Goal: Information Seeking & Learning: Compare options

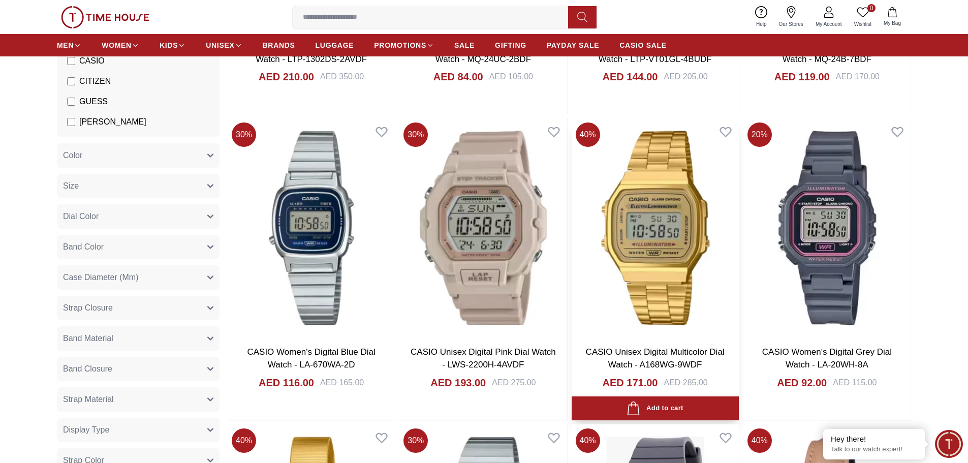
scroll to position [1016, 0]
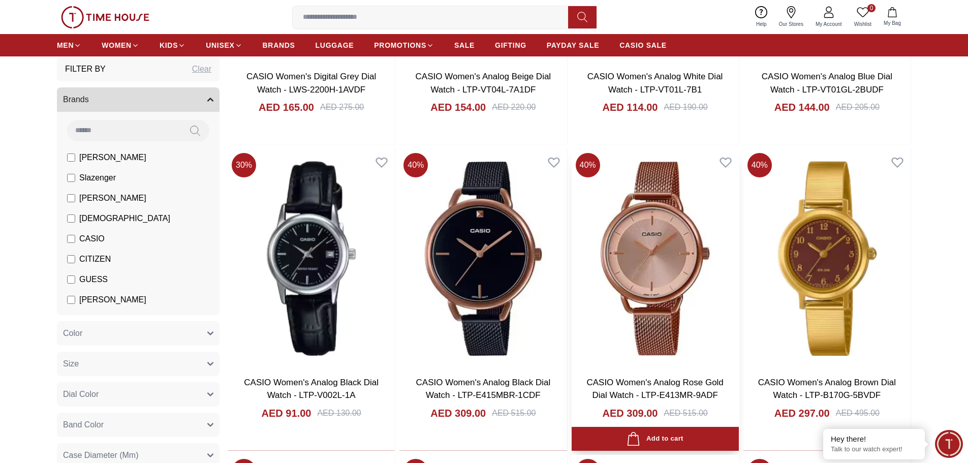
scroll to position [2185, 0]
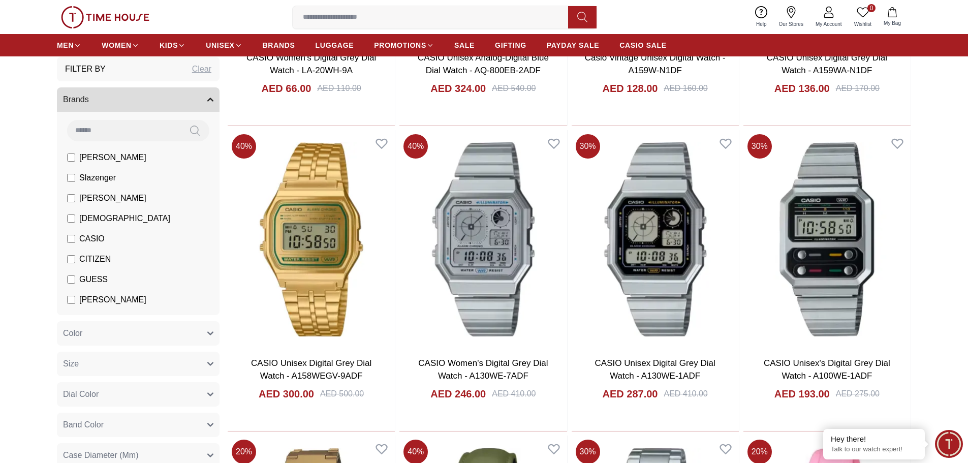
scroll to position [3099, 0]
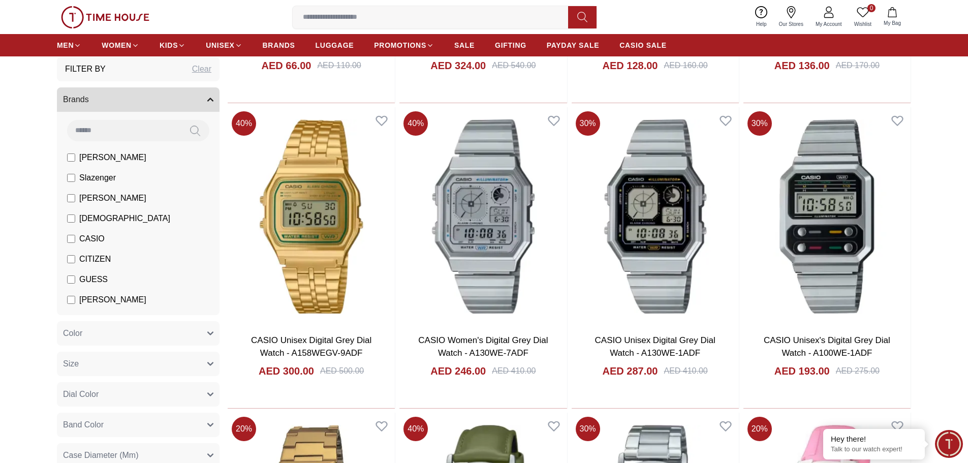
click at [167, 333] on button "Color" at bounding box center [138, 333] width 163 height 24
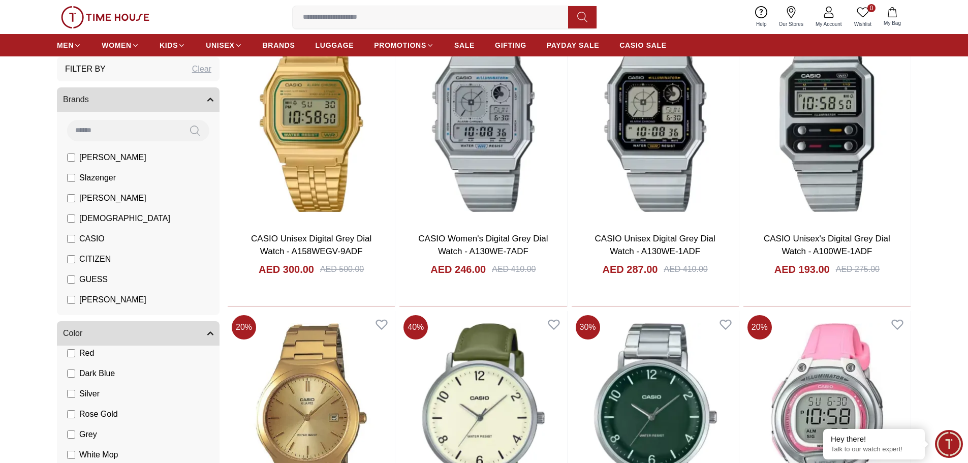
scroll to position [102, 0]
click at [112, 411] on span "Rose Gold" at bounding box center [98, 411] width 39 height 12
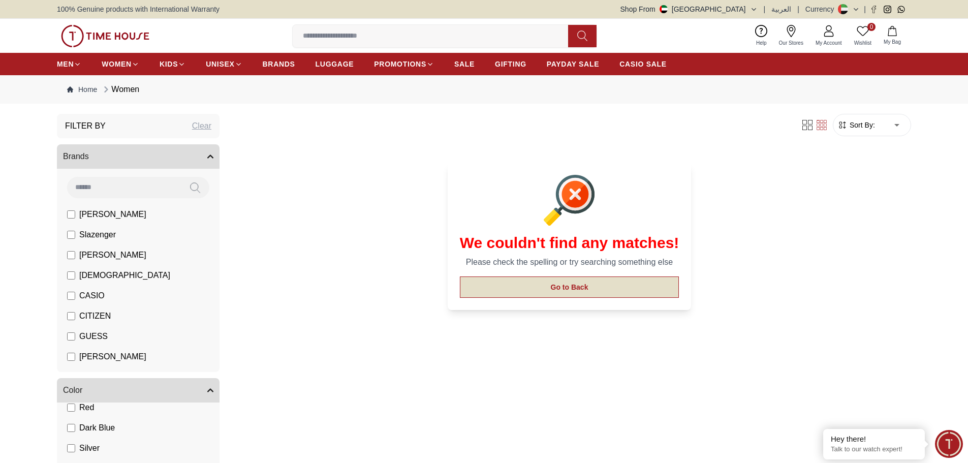
click at [562, 293] on button "Go to Back" at bounding box center [570, 286] width 220 height 21
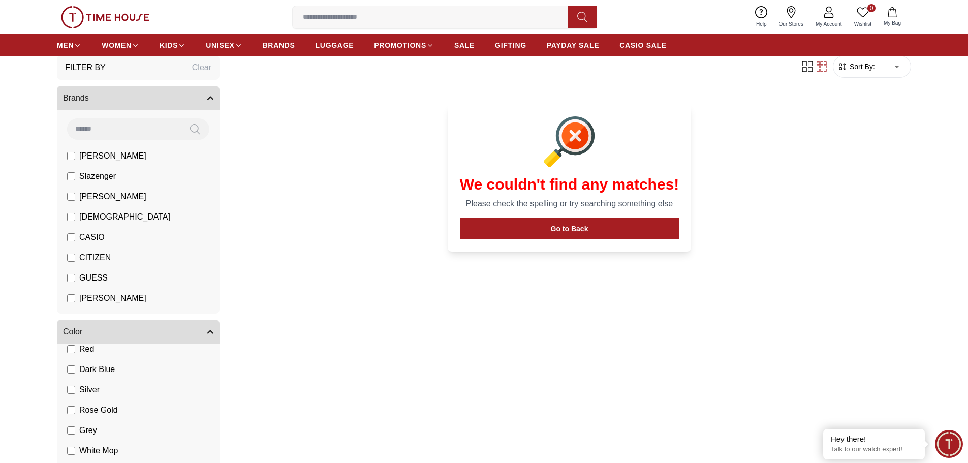
scroll to position [54, 0]
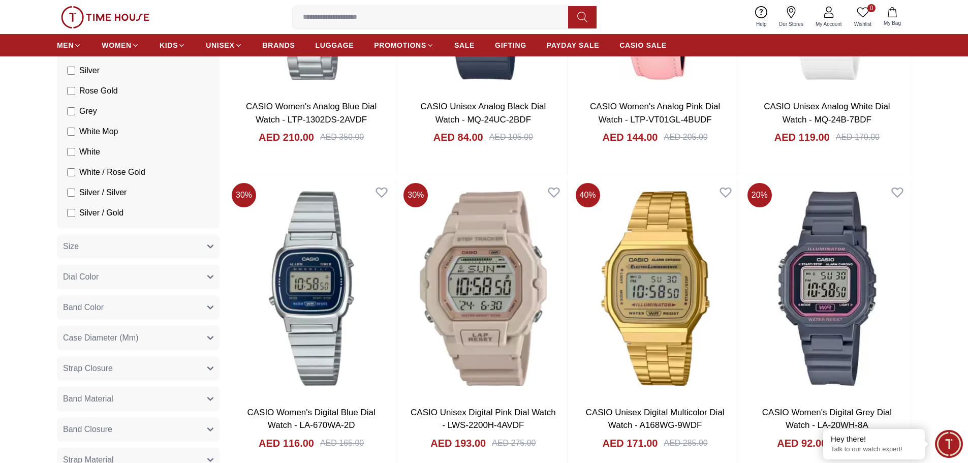
scroll to position [915, 0]
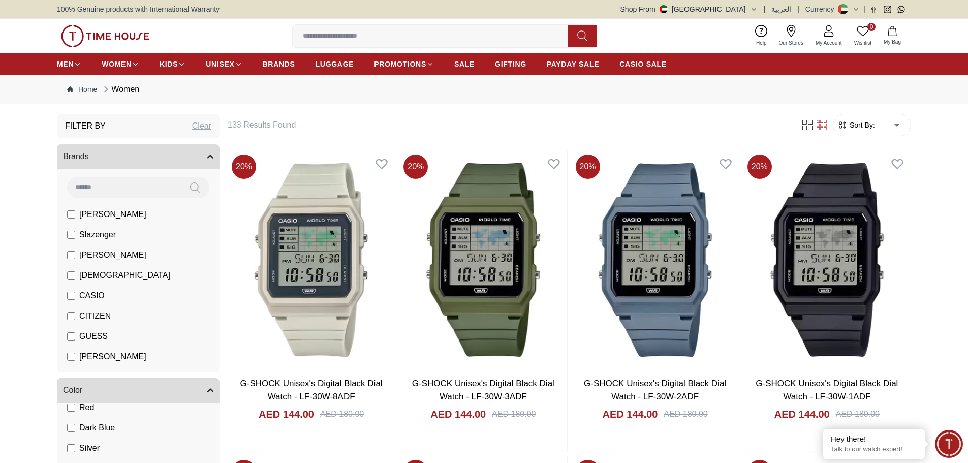
click at [862, 122] on span "Sort By:" at bounding box center [861, 125] width 27 height 10
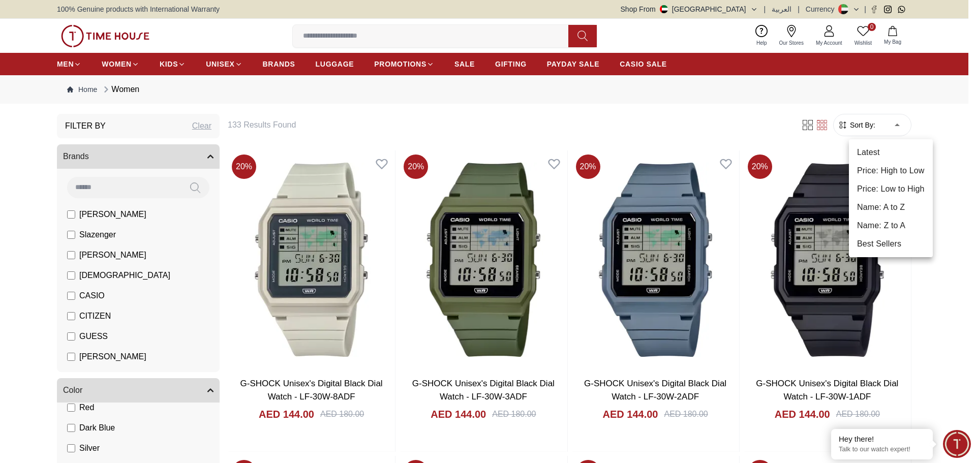
click at [879, 169] on li "Price: High to Low" at bounding box center [891, 171] width 84 height 18
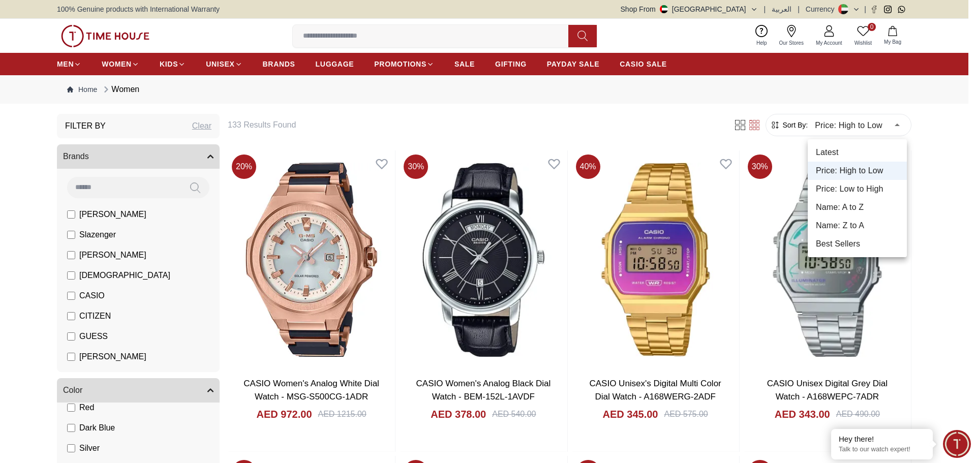
click at [863, 188] on li "Price: Low to High" at bounding box center [856, 189] width 99 height 18
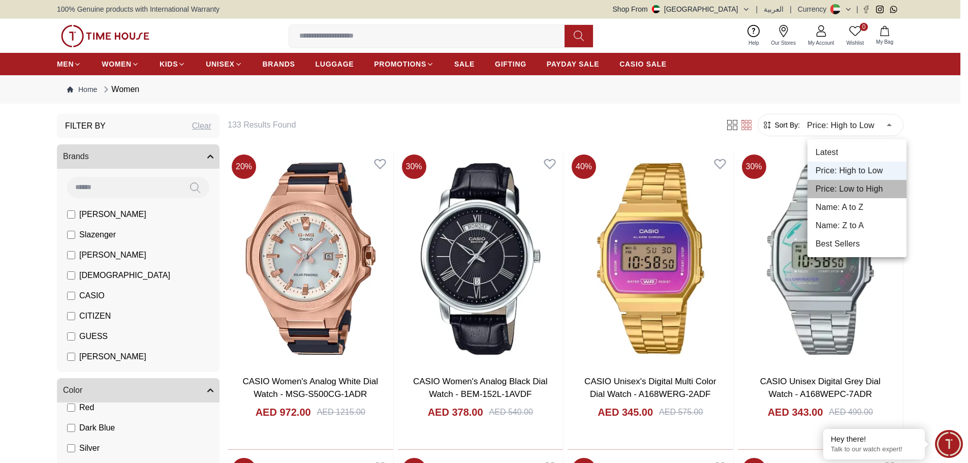
type input "*"
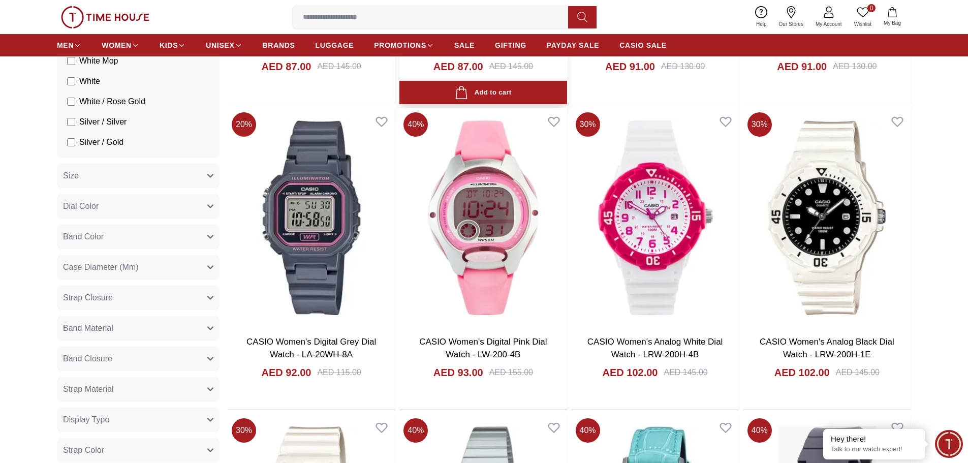
scroll to position [1016, 0]
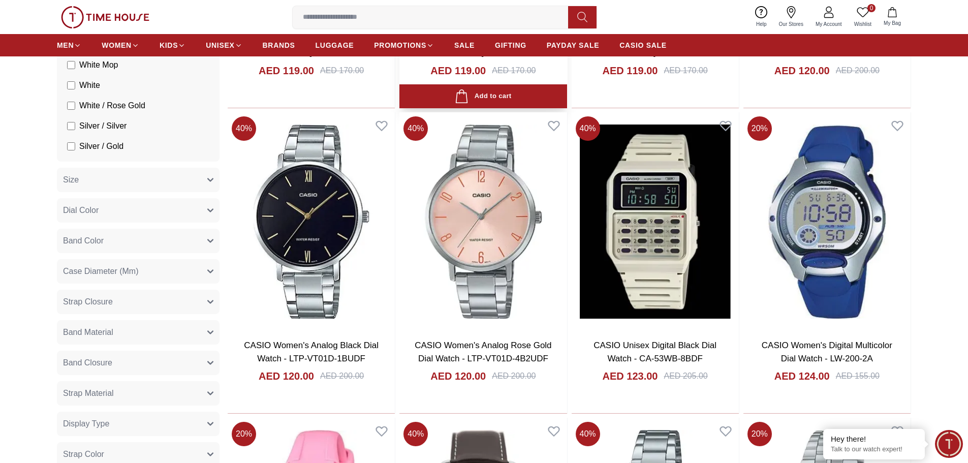
scroll to position [2490, 0]
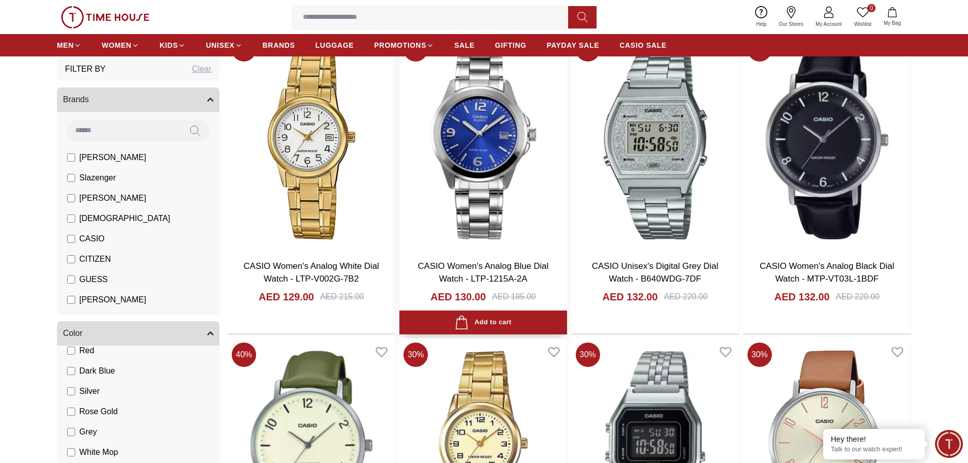
scroll to position [3201, 0]
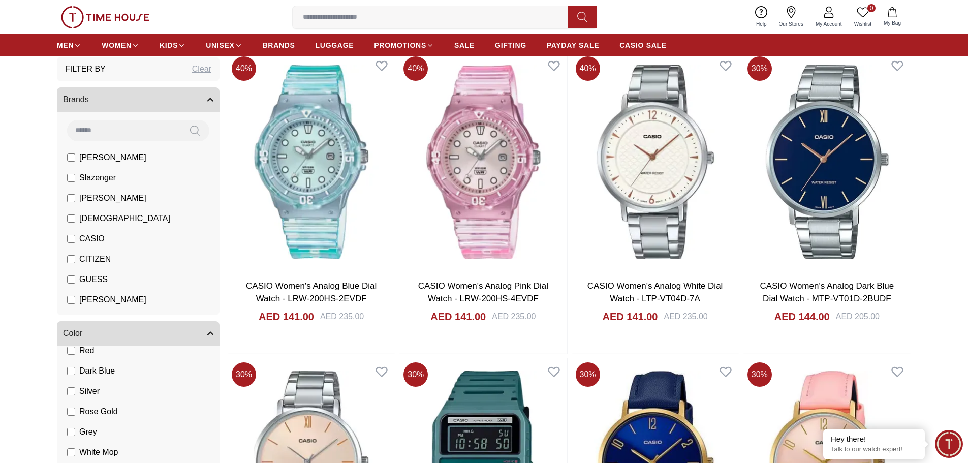
scroll to position [4217, 0]
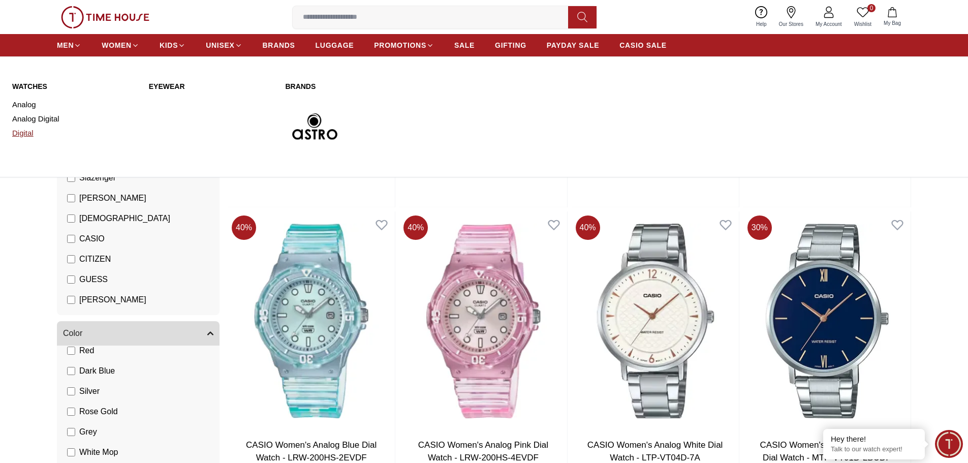
click at [24, 134] on link "Digital" at bounding box center [74, 133] width 124 height 14
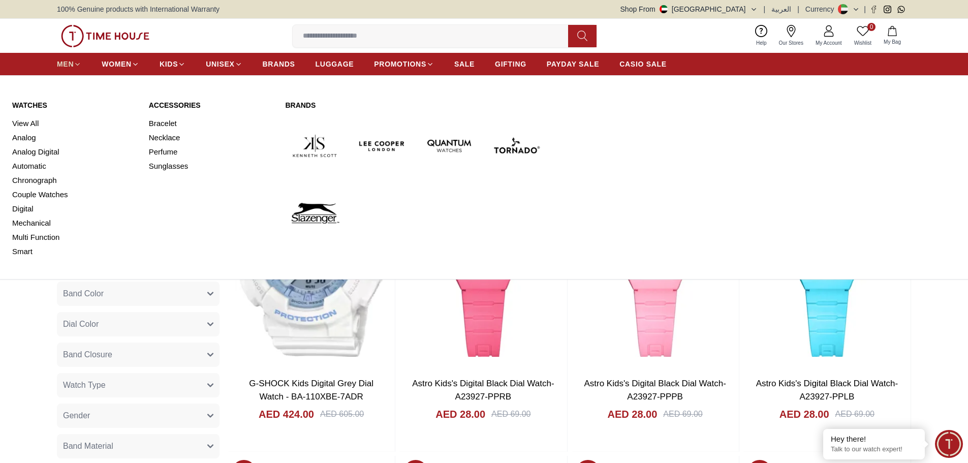
click at [61, 65] on span "MEN" at bounding box center [65, 64] width 17 height 10
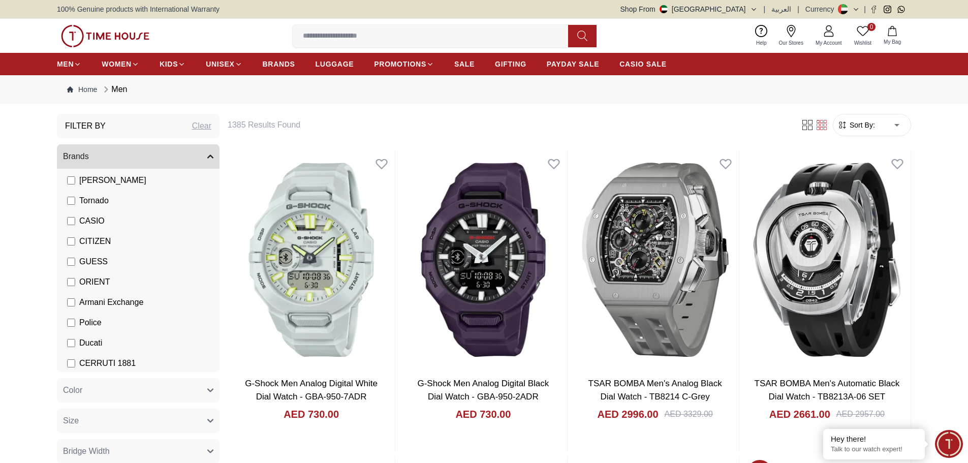
scroll to position [102, 0]
click at [83, 213] on span "CASIO" at bounding box center [91, 214] width 25 height 12
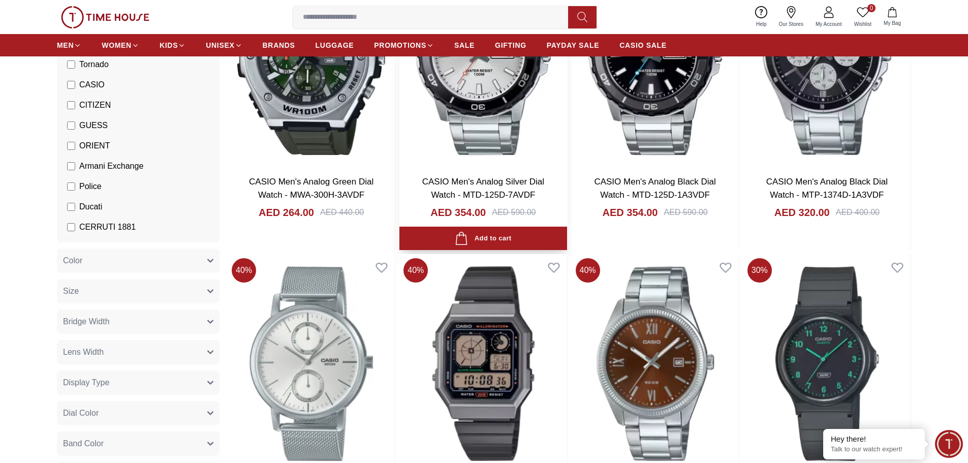
scroll to position [915, 0]
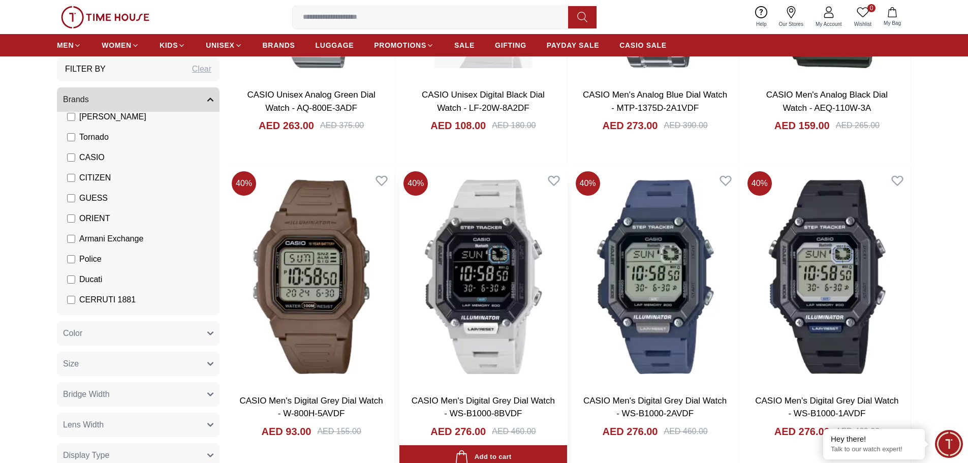
scroll to position [2185, 0]
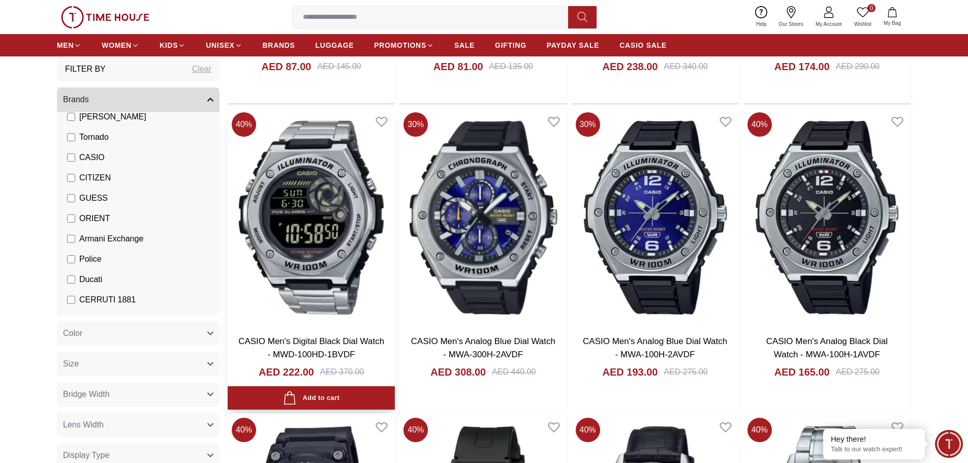
scroll to position [3404, 0]
